Goal: Complete application form: Complete application form

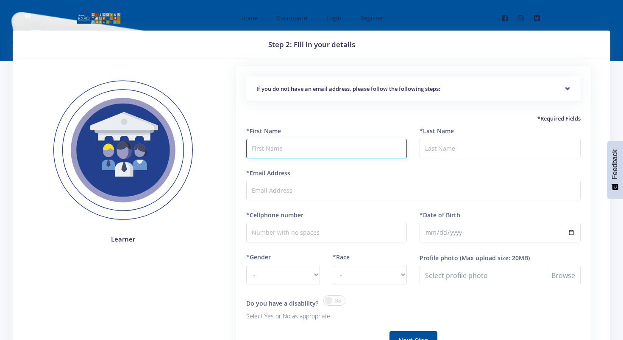
click at [265, 148] on input "text" at bounding box center [326, 149] width 161 height 20
type input "Karan"
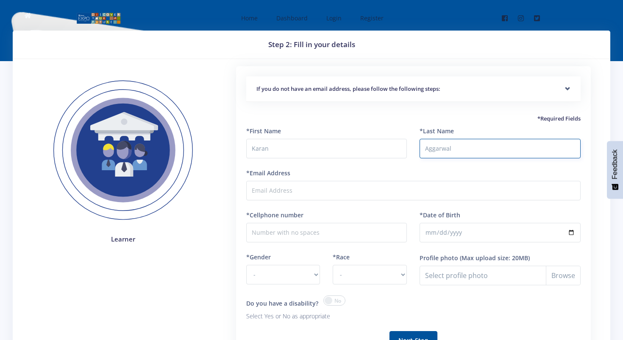
type input "Aggarwal"
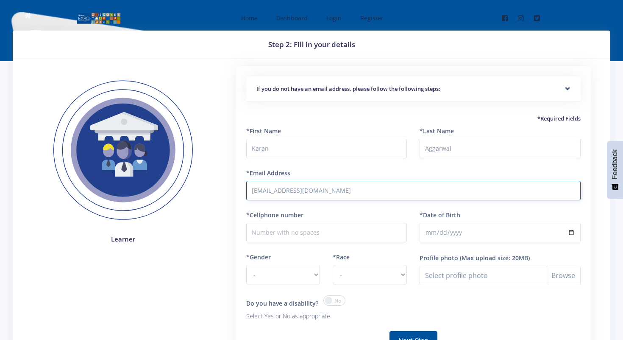
type input "karanaggarwal2024@gmail.com"
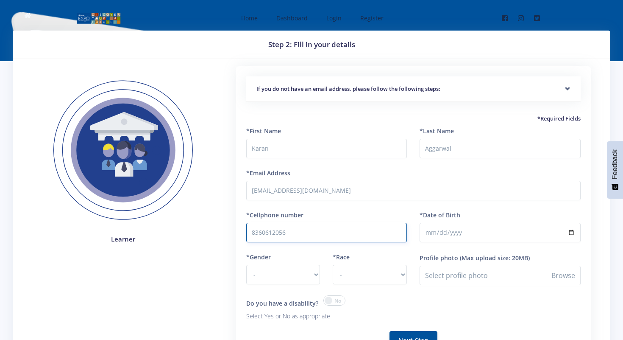
type input "8360612056"
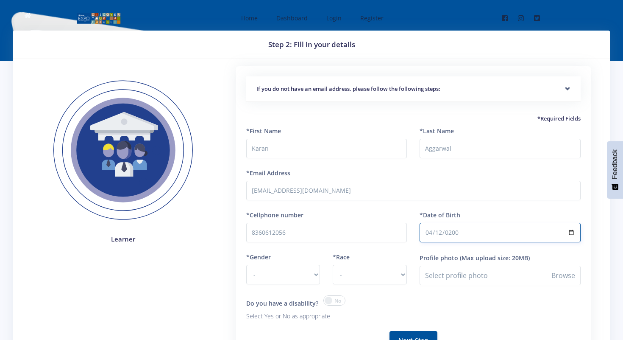
type input "2008-04-12"
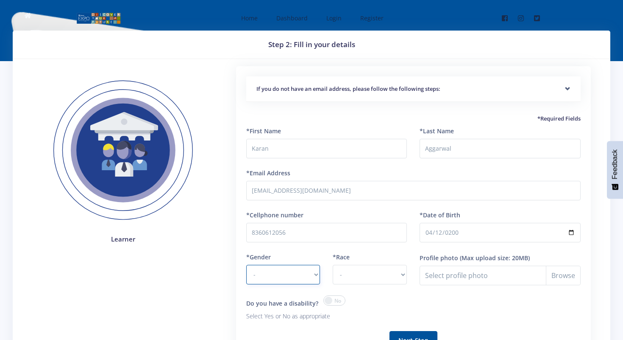
select select "M"
click at [359, 272] on select "- African Asian Coloured Indian White Other" at bounding box center [370, 275] width 74 height 20
select select "Asian"
click at [333, 265] on select "- African Asian Coloured Indian White Other" at bounding box center [370, 275] width 74 height 20
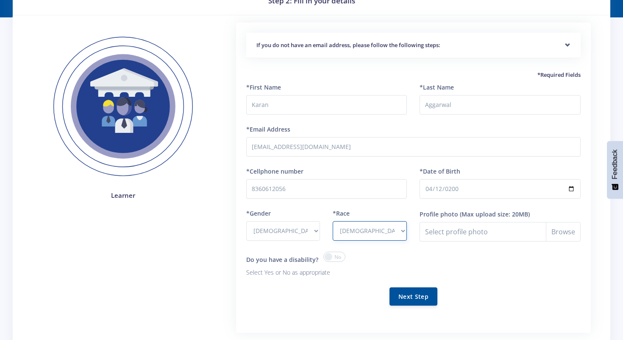
scroll to position [118, 0]
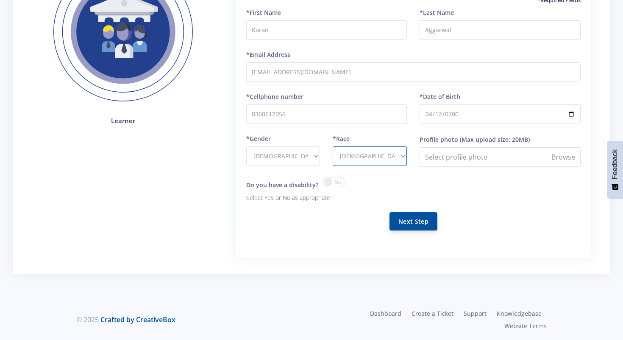
click at [426, 223] on button "Next Step" at bounding box center [414, 221] width 48 height 18
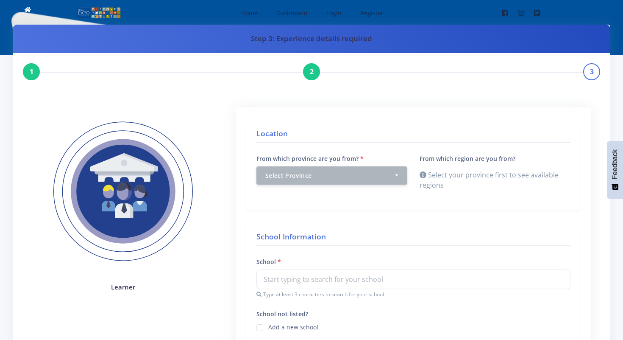
scroll to position [7, 0]
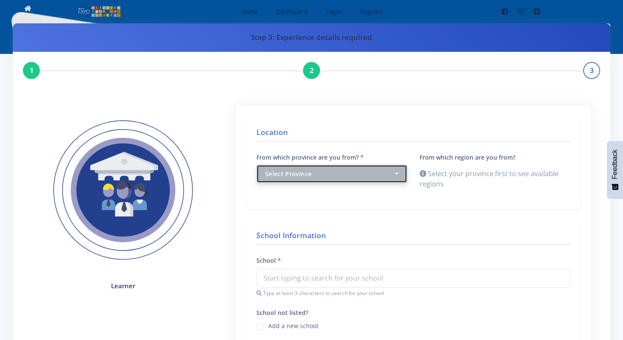
click at [361, 171] on div "Select Province" at bounding box center [329, 173] width 128 height 9
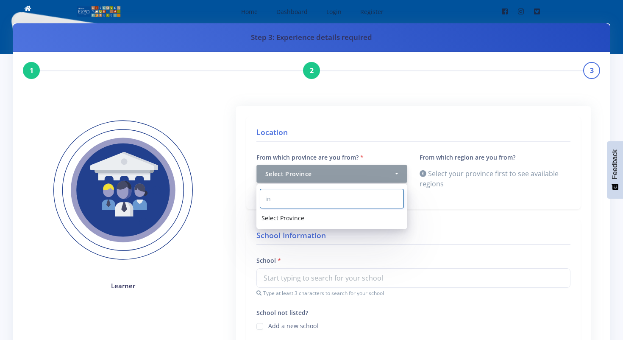
type input "i"
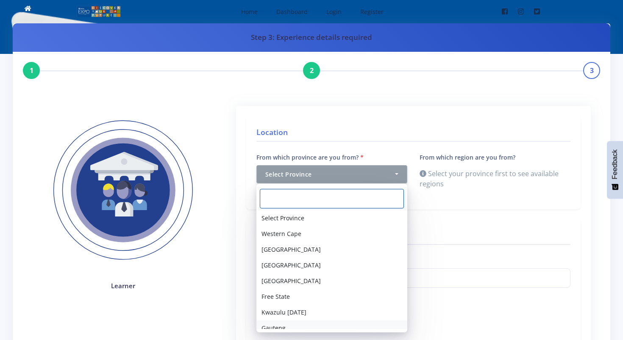
scroll to position [38, 0]
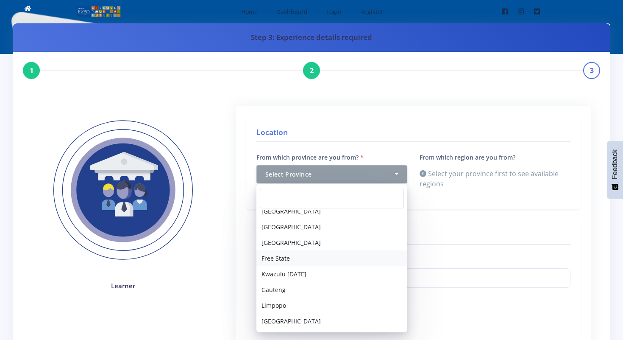
click at [331, 253] on link "Free State" at bounding box center [331, 258] width 151 height 16
select select "5"
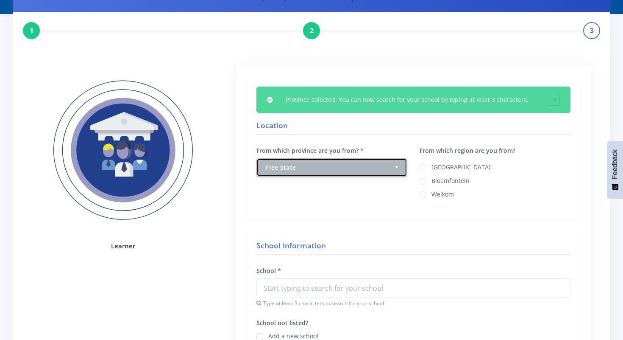
scroll to position [0, 0]
